Goal: Obtain resource: Obtain resource

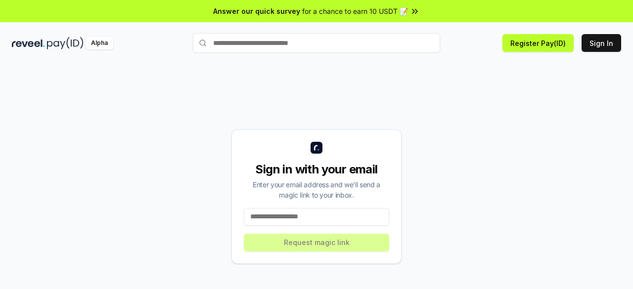
click at [331, 218] on input at bounding box center [316, 217] width 145 height 18
type input "**********"
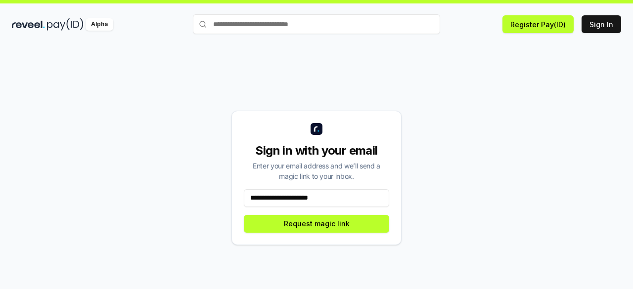
scroll to position [28, 0]
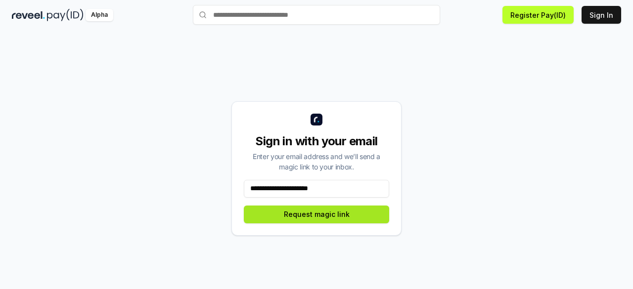
click at [345, 219] on button "Request magic link" at bounding box center [316, 215] width 145 height 18
